Goal: Information Seeking & Learning: Learn about a topic

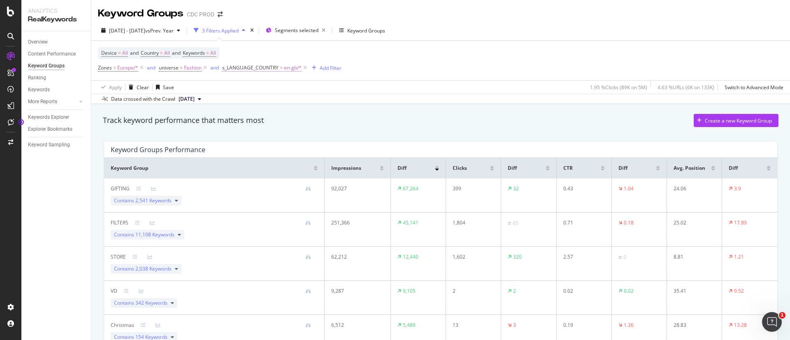
click at [284, 69] on span "en-gb/*" at bounding box center [293, 68] width 18 height 12
click at [249, 100] on icon at bounding box center [247, 102] width 6 height 5
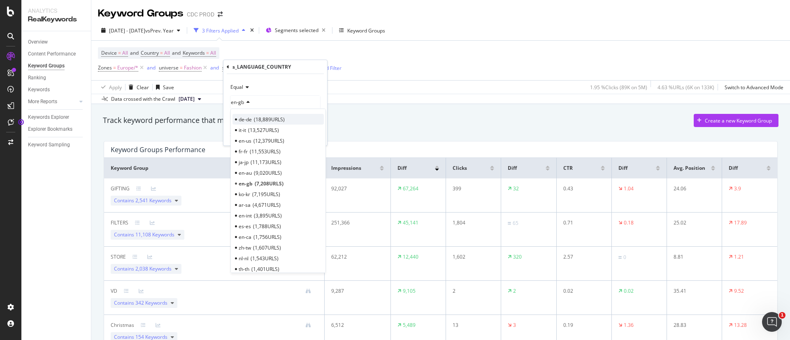
click at [267, 121] on span "18,889 URLS" at bounding box center [269, 119] width 31 height 7
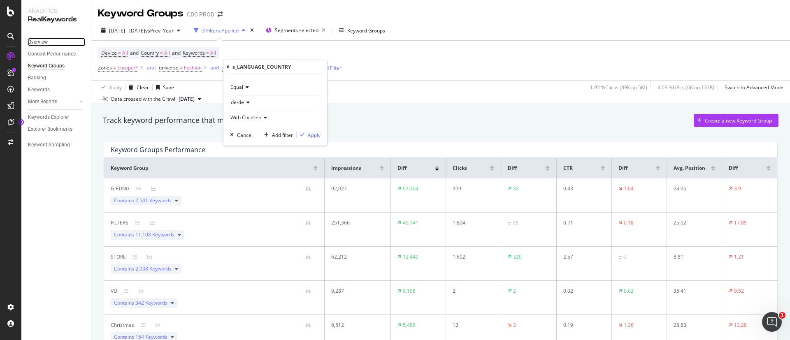
click at [46, 43] on div "Overview" at bounding box center [38, 42] width 20 height 9
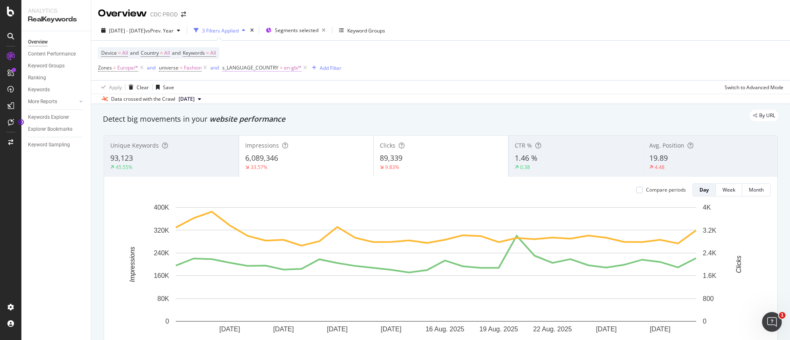
click at [253, 64] on span "s_LANGUAGE_COUNTRY" at bounding box center [250, 67] width 56 height 7
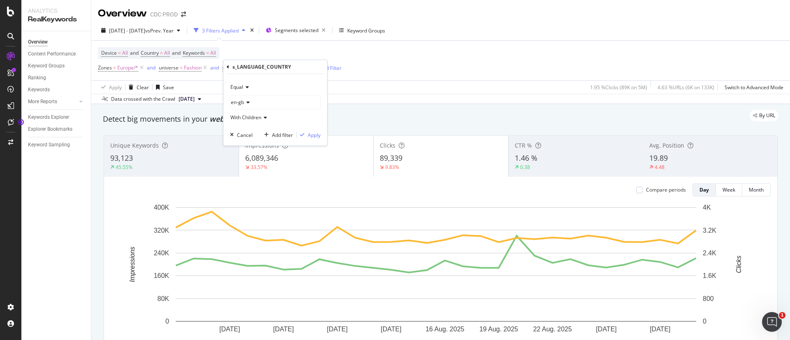
click at [244, 88] on icon at bounding box center [246, 87] width 6 height 5
click at [253, 83] on div "Equal" at bounding box center [275, 87] width 91 height 13
click at [251, 100] on div "en-gb" at bounding box center [275, 102] width 90 height 13
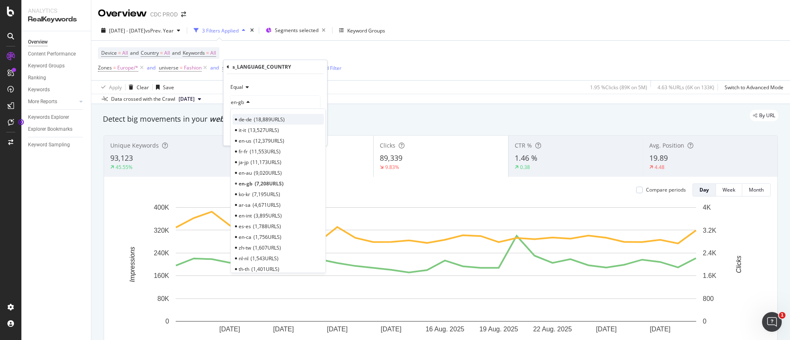
click at [255, 121] on span "18,889 URLS" at bounding box center [269, 119] width 31 height 7
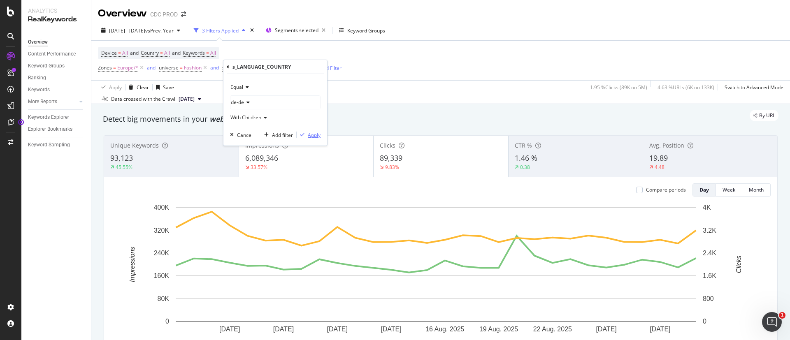
click at [309, 132] on div "Apply" at bounding box center [314, 135] width 13 height 7
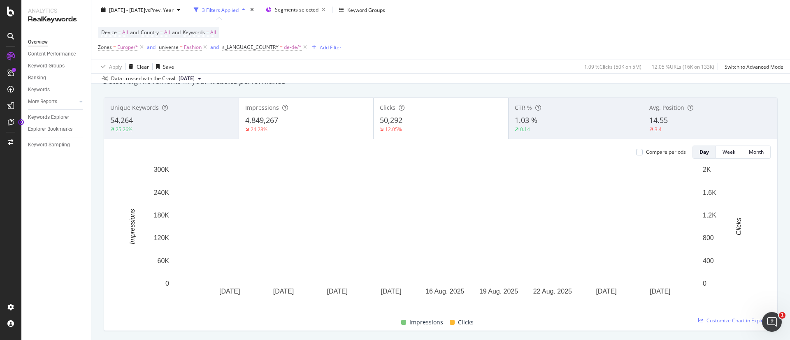
scroll to position [62, 0]
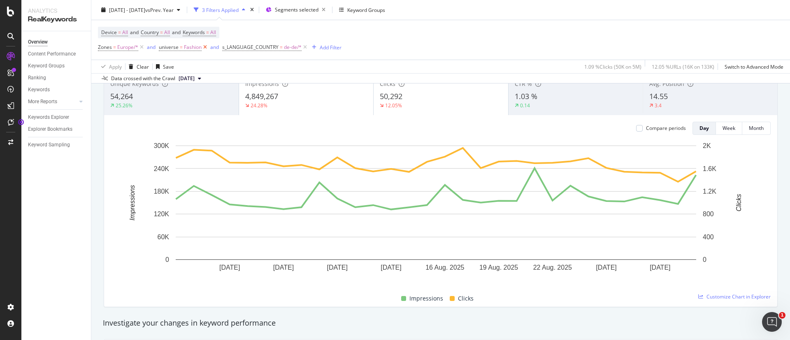
click at [203, 50] on icon at bounding box center [205, 47] width 7 height 8
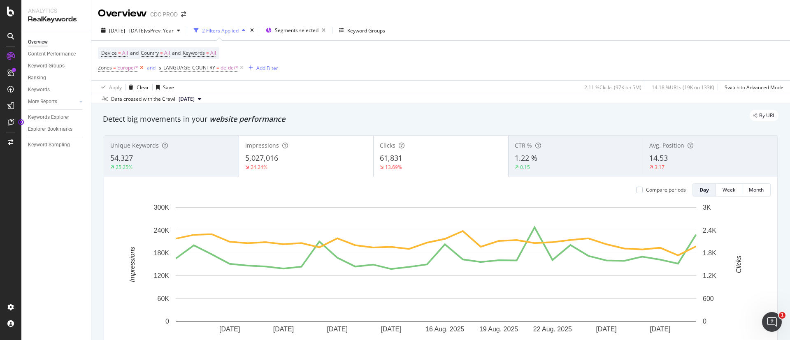
click at [142, 67] on icon at bounding box center [141, 68] width 7 height 8
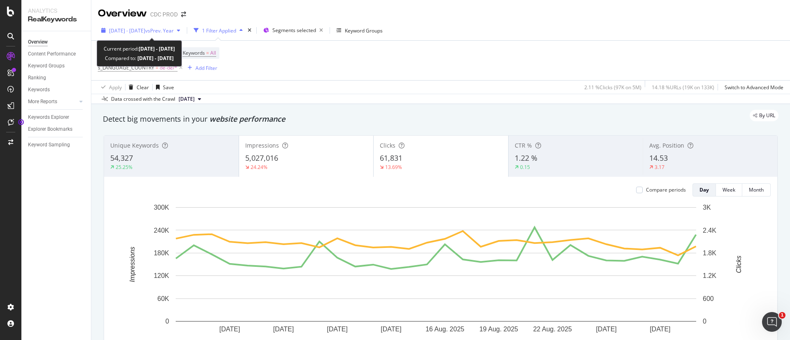
click at [157, 26] on div "[DATE] - [DATE] vs Prev. Year" at bounding box center [141, 30] width 86 height 12
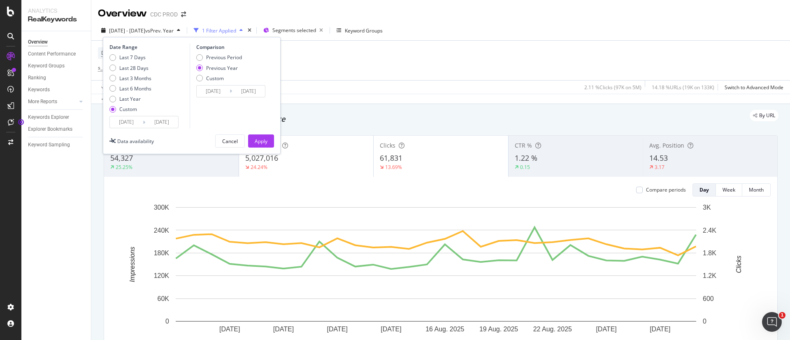
click at [223, 96] on input "[DATE]" at bounding box center [213, 92] width 33 height 12
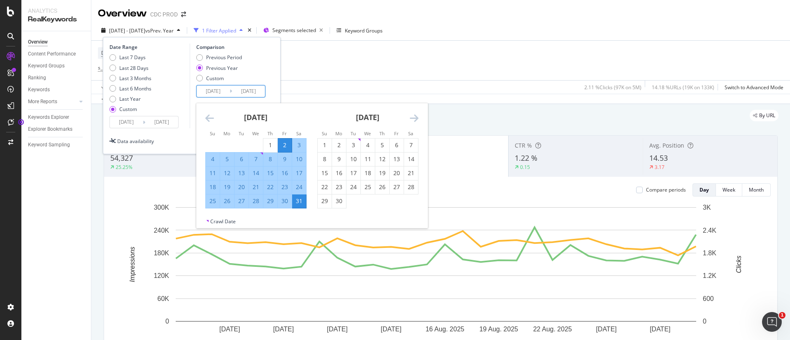
click at [279, 70] on div "Date Range Last 7 Days Last 28 Days Last 3 Months Last 6 Months Last Year Custo…" at bounding box center [192, 95] width 178 height 117
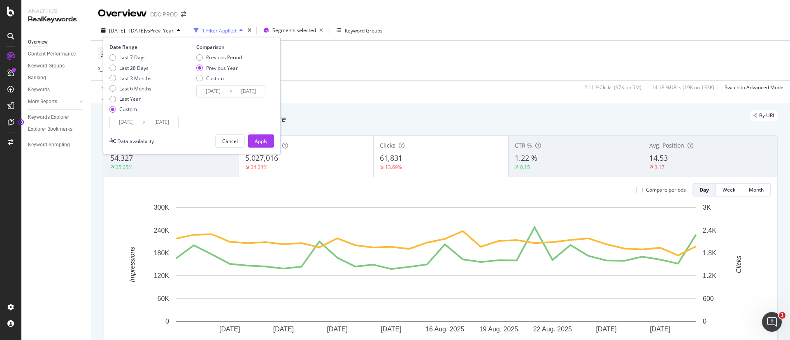
click at [148, 127] on input "[DATE]" at bounding box center [161, 122] width 33 height 12
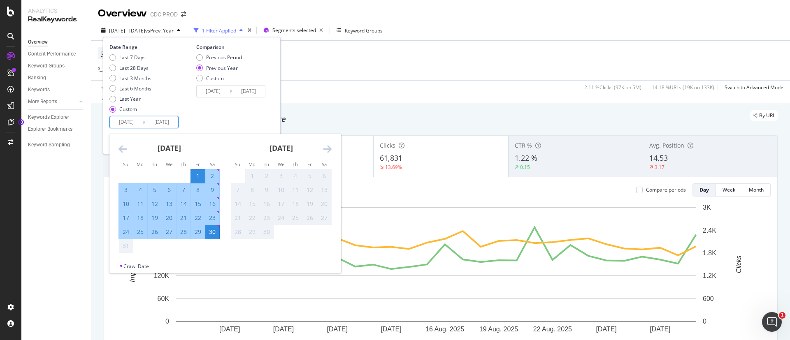
click at [207, 111] on div "Comparison Previous Period Previous Year Custom [DATE] Navigate forward to inte…" at bounding box center [229, 86] width 78 height 85
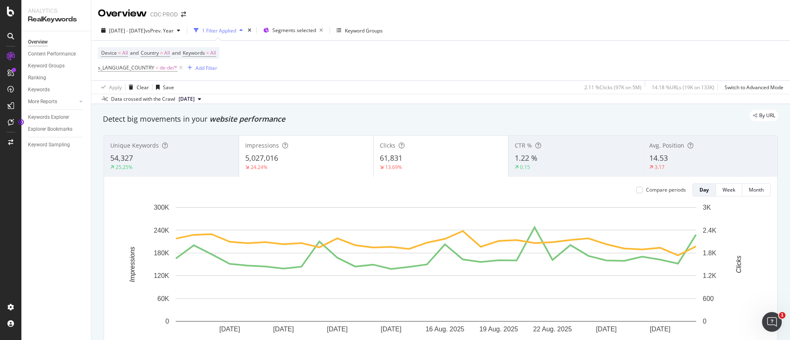
click at [311, 80] on div "Apply Clear Save 2.11 % Clicks ( 97K on 5M ) 14.18 % URLs ( 19K on 133K ) Switc…" at bounding box center [440, 87] width 699 height 14
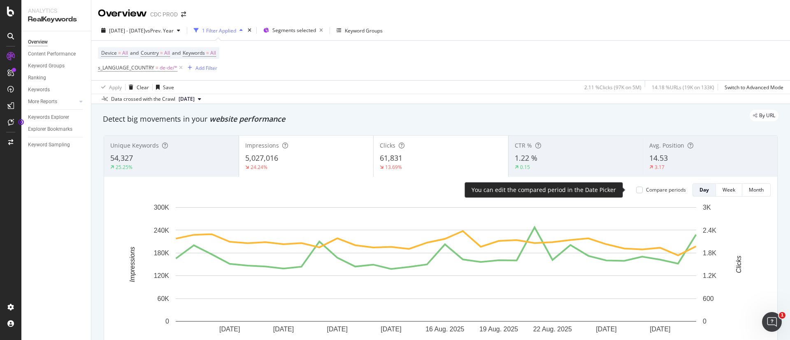
click at [646, 188] on div "Compare periods" at bounding box center [666, 189] width 40 height 7
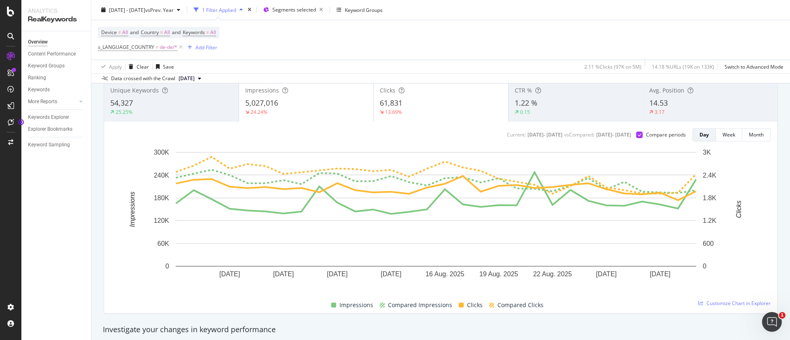
scroll to position [44, 0]
